Goal: Task Accomplishment & Management: Manage account settings

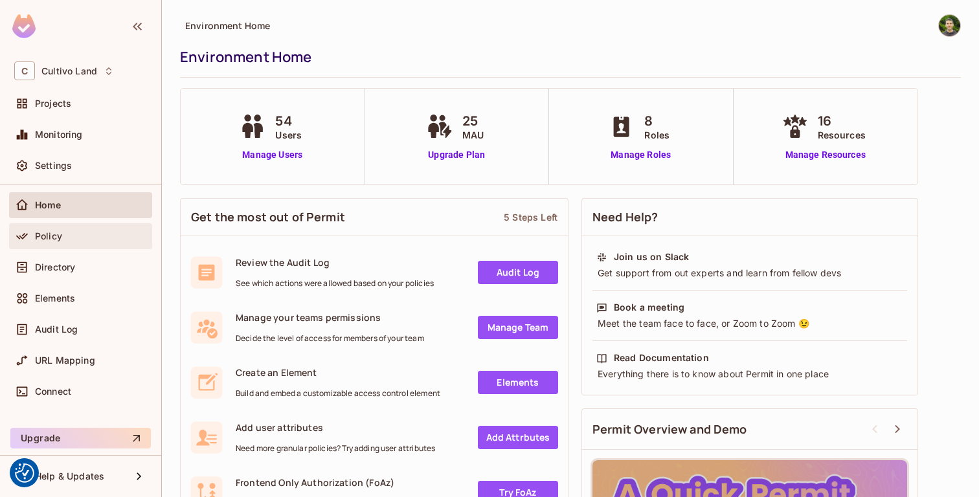
click at [65, 218] on div "Home" at bounding box center [80, 205] width 143 height 26
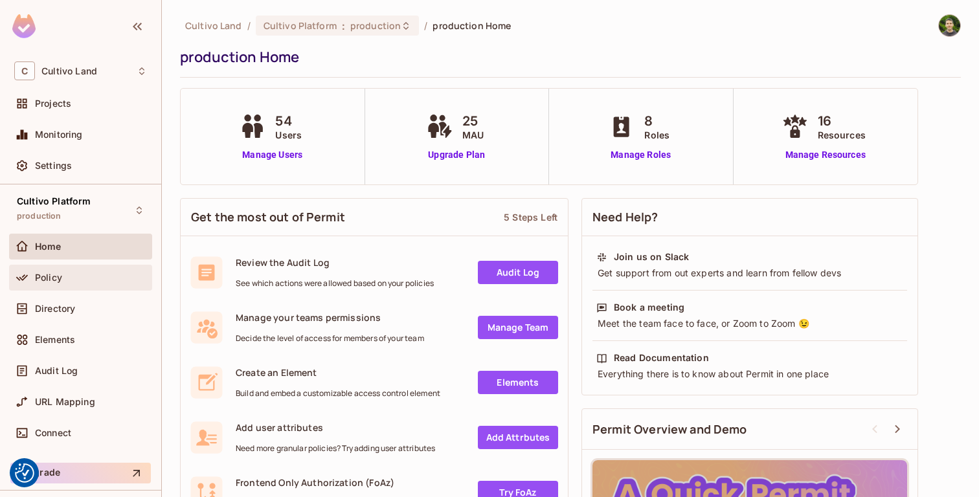
click at [69, 278] on div "Policy" at bounding box center [91, 278] width 112 height 10
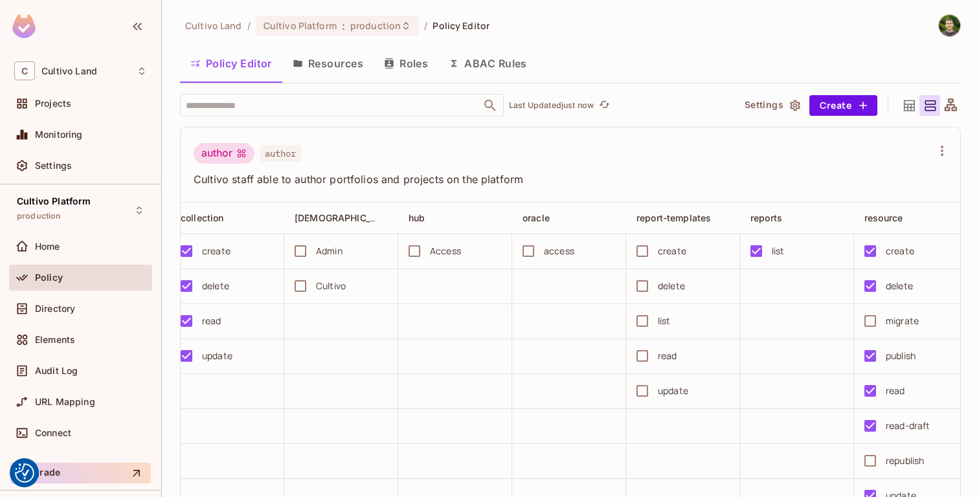
scroll to position [0, 236]
click at [776, 220] on span "reports" at bounding box center [769, 217] width 32 height 11
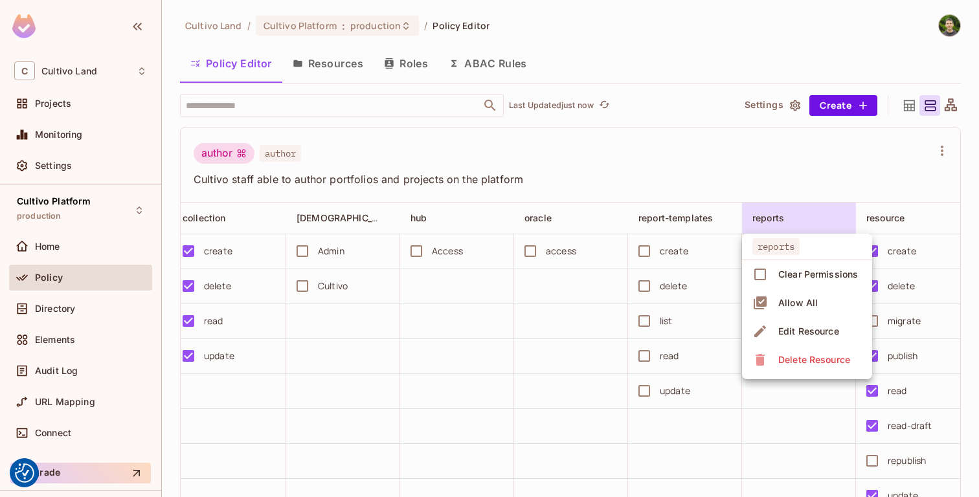
click at [824, 335] on div "Edit Resource" at bounding box center [808, 331] width 61 height 13
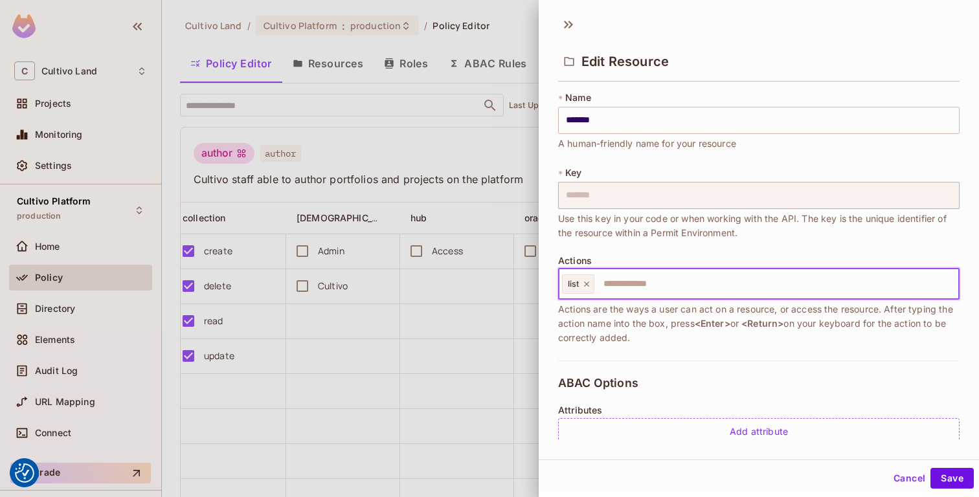
click at [670, 285] on input "text" at bounding box center [775, 284] width 358 height 26
type input "******"
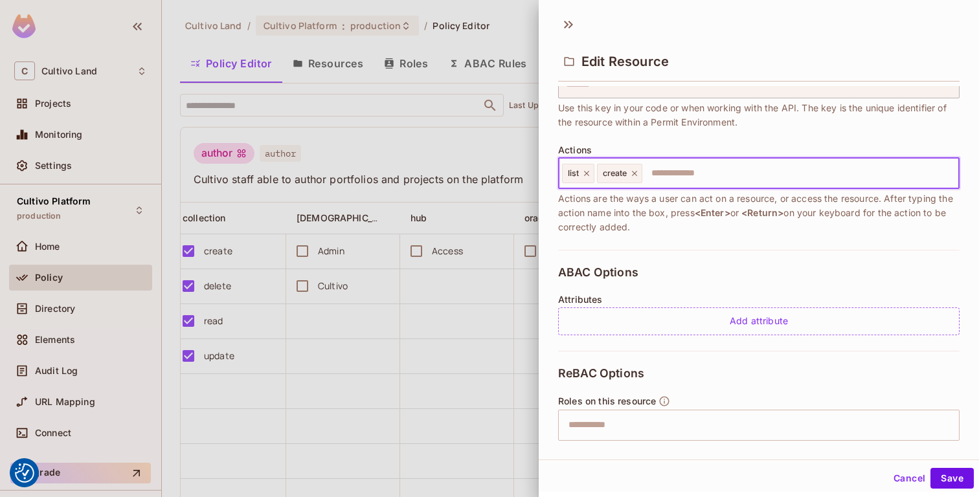
scroll to position [128, 0]
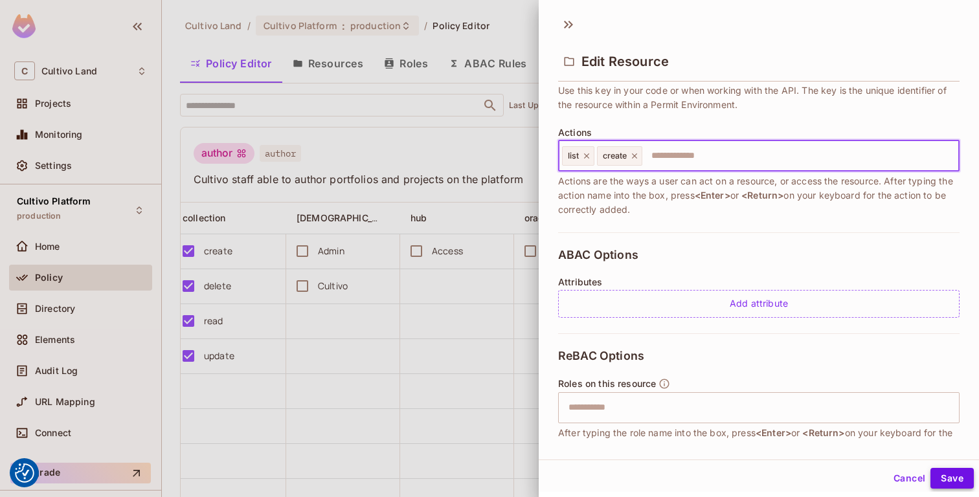
click at [951, 478] on button "Save" at bounding box center [952, 478] width 43 height 21
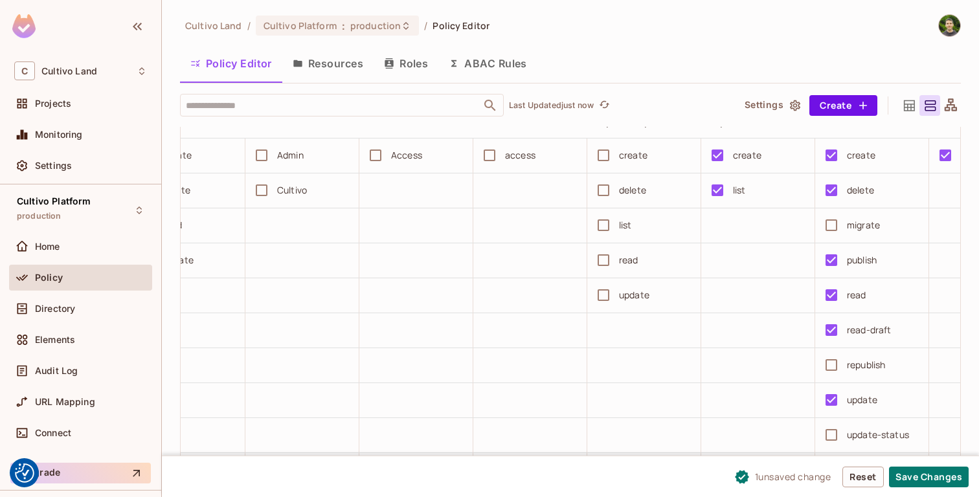
scroll to position [0, 0]
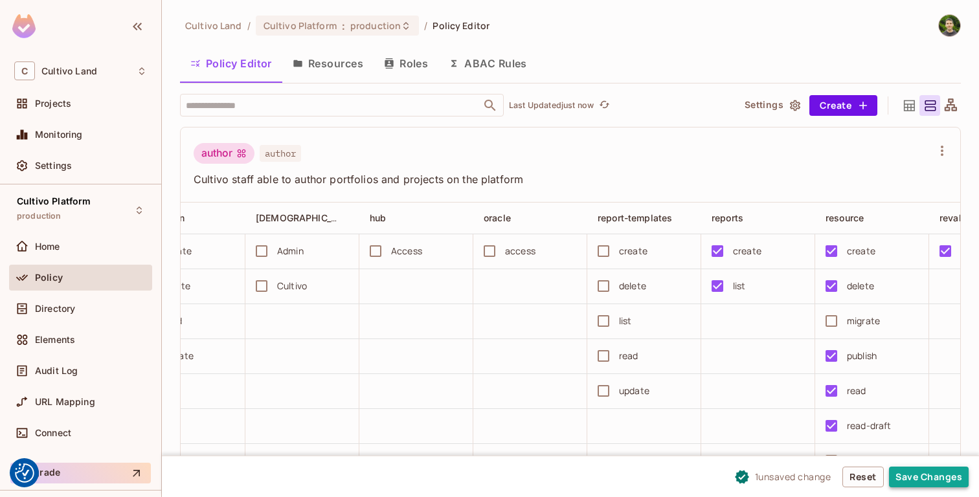
click at [943, 472] on button "Save Changes" at bounding box center [929, 477] width 80 height 21
